Goal: Find specific page/section: Find specific page/section

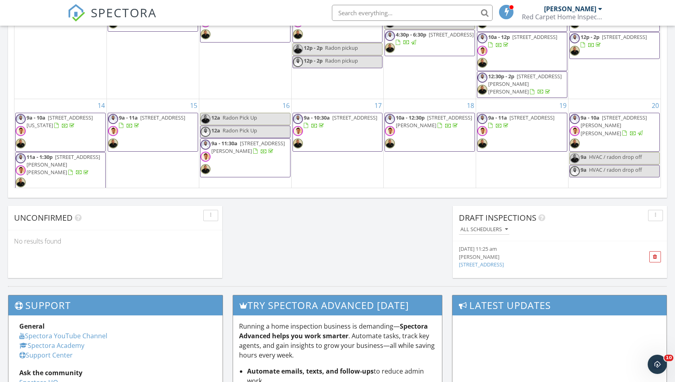
scroll to position [731, 675]
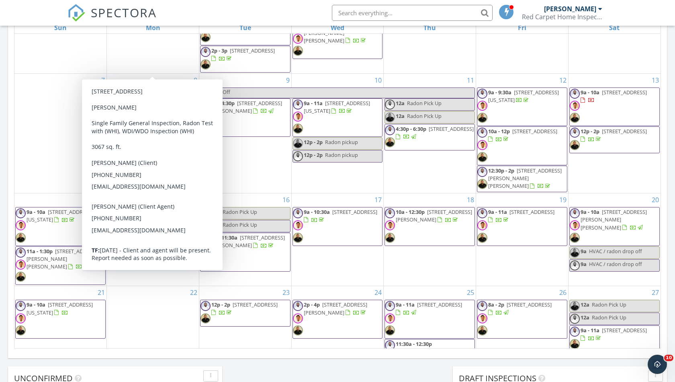
scroll to position [165, 0]
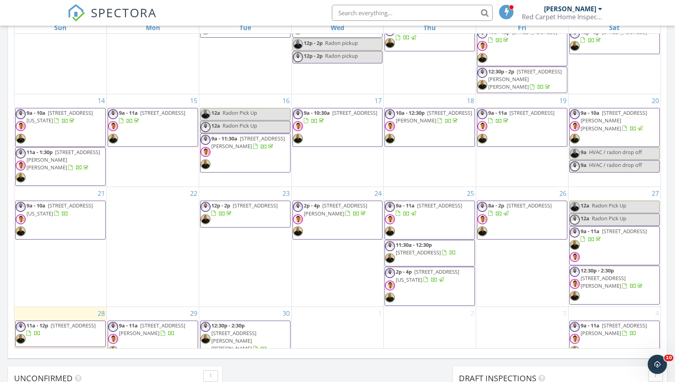
click at [144, 325] on span "[STREET_ADDRESS][PERSON_NAME]" at bounding box center [152, 329] width 66 height 15
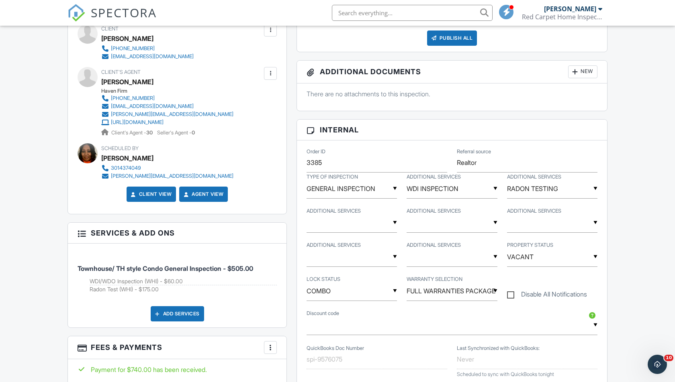
scroll to position [420, 0]
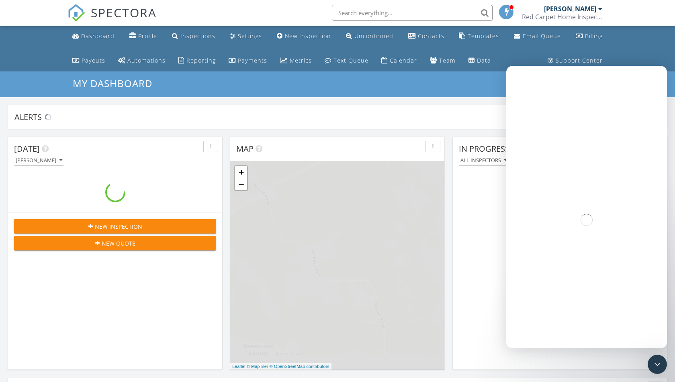
scroll to position [731, 675]
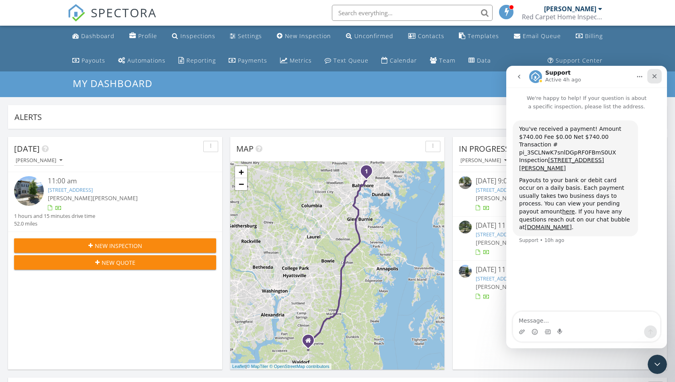
click at [654, 77] on icon "Close" at bounding box center [654, 76] width 4 height 4
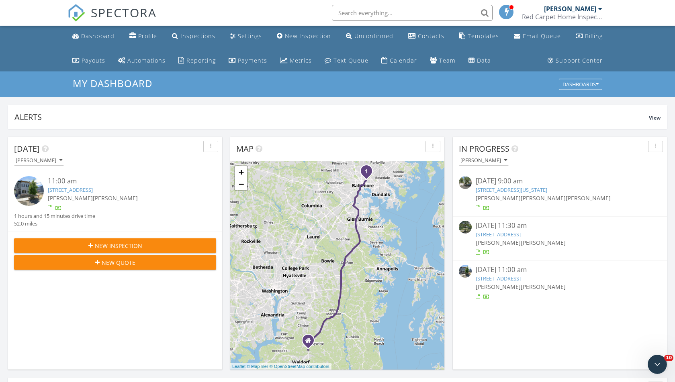
scroll to position [0, 0]
click at [302, 56] on link "Metrics" at bounding box center [296, 60] width 38 height 15
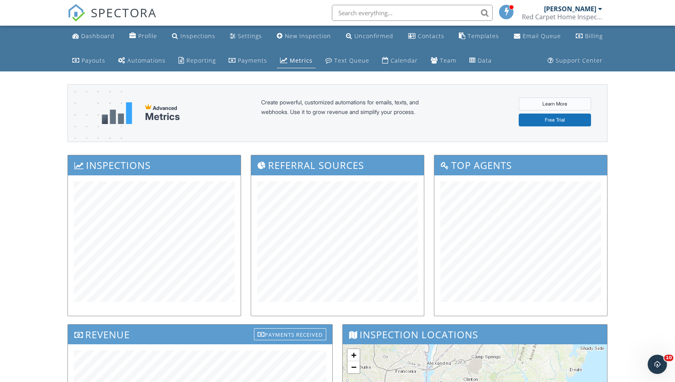
click at [557, 104] on link "Learn More" at bounding box center [554, 104] width 72 height 13
